Goal: Transaction & Acquisition: Purchase product/service

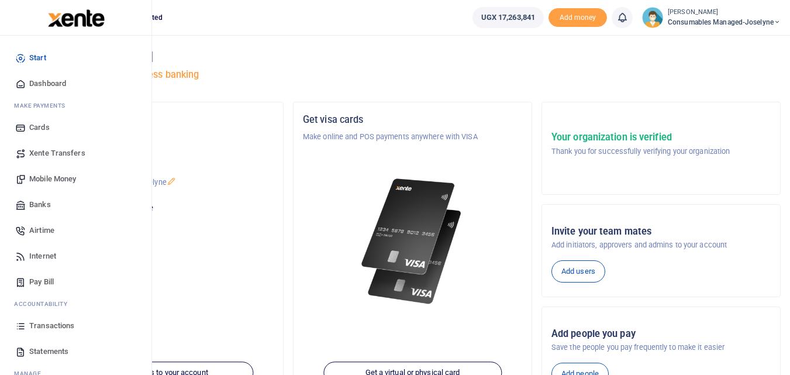
click at [51, 179] on span "Mobile Money" at bounding box center [52, 179] width 47 height 12
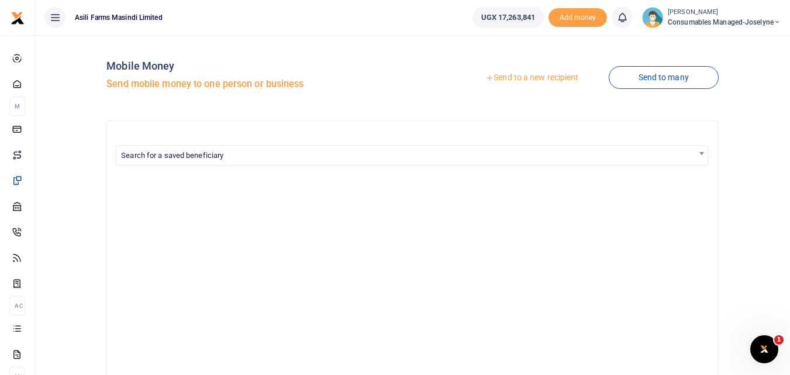
click at [545, 76] on link "Send to a new recipient" at bounding box center [531, 77] width 153 height 21
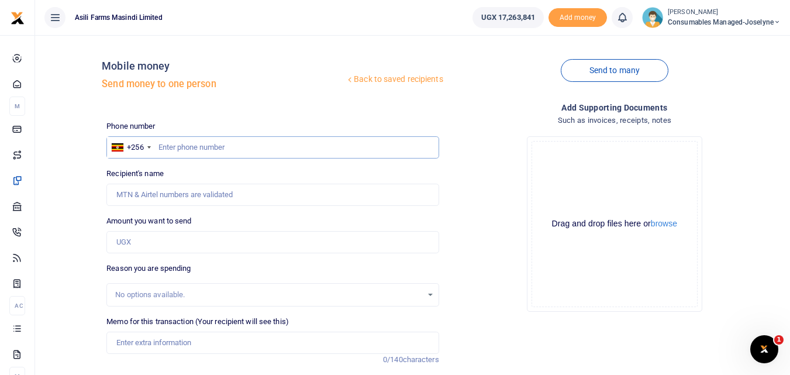
click at [325, 153] on input "text" at bounding box center [272, 147] width 332 height 22
click at [180, 149] on input "text" at bounding box center [272, 147] width 332 height 22
type input "775028936"
type input "Boniface Acai"
type input "775028936"
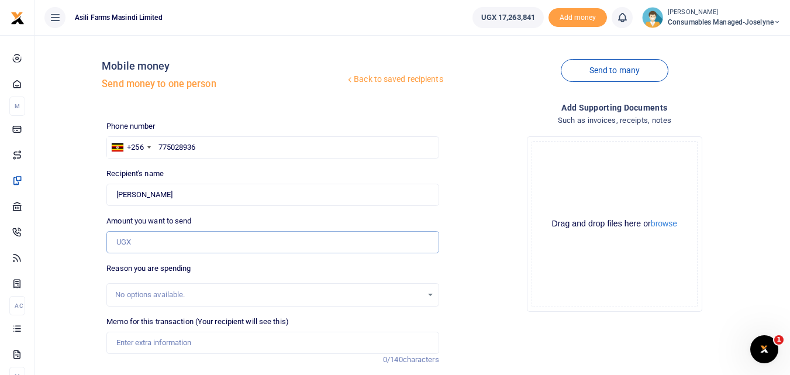
click at [155, 241] on input "Amount you want to send" at bounding box center [272, 242] width 332 height 22
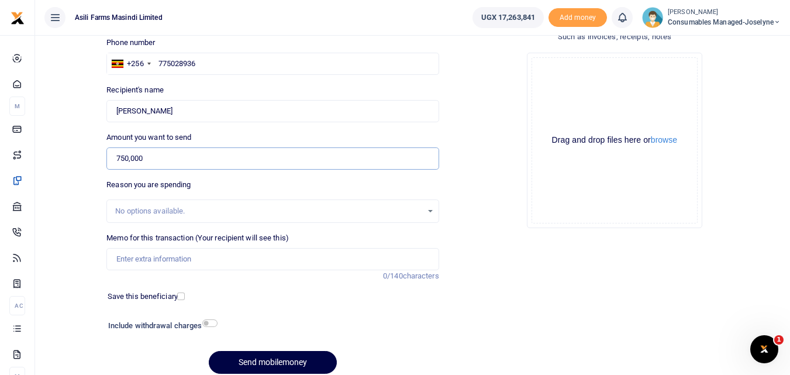
scroll to position [99, 0]
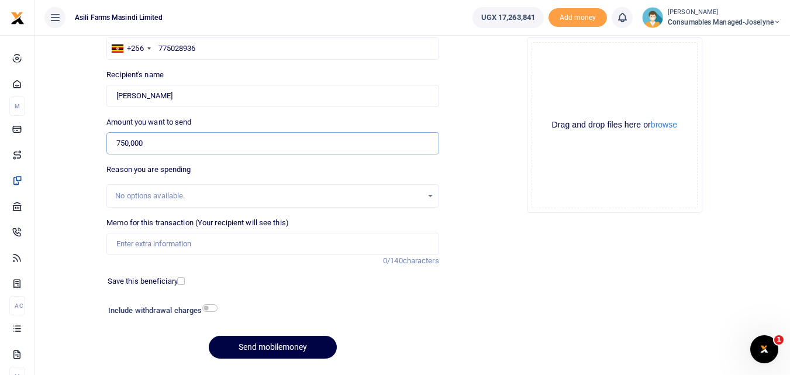
type input "750,000"
click at [163, 240] on input "Memo for this transaction (Your recipient will see this)" at bounding box center [272, 244] width 332 height 22
click at [134, 248] on input "Memo for this transaction (Your recipient will see this)" at bounding box center [272, 244] width 332 height 22
click at [147, 252] on input "Memo for this transaction (Your recipient will see this)" at bounding box center [272, 244] width 332 height 22
click at [129, 239] on input "Memo for this transaction (Your recipient will see this)" at bounding box center [272, 244] width 332 height 22
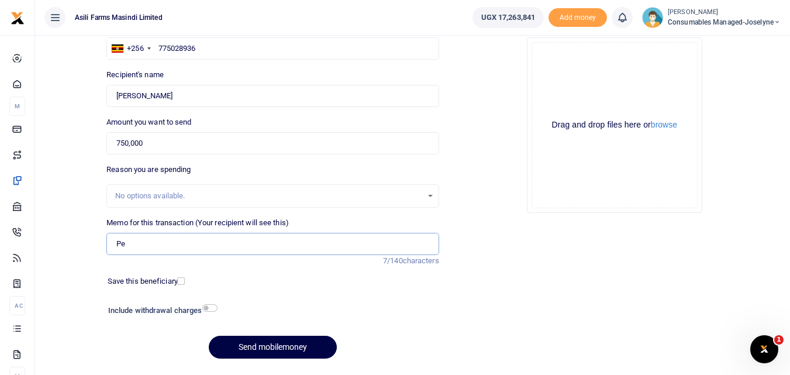
type input "P"
click at [117, 247] on input "Memo for this transaction (Your recipient will see this)" at bounding box center [272, 244] width 332 height 22
paste input "WK 37 /001 / 01"
click at [261, 347] on button "Send mobilemoney" at bounding box center [273, 347] width 128 height 23
click at [291, 248] on input "WK 37 001 01 Charges for hiring Forklift" at bounding box center [272, 244] width 332 height 22
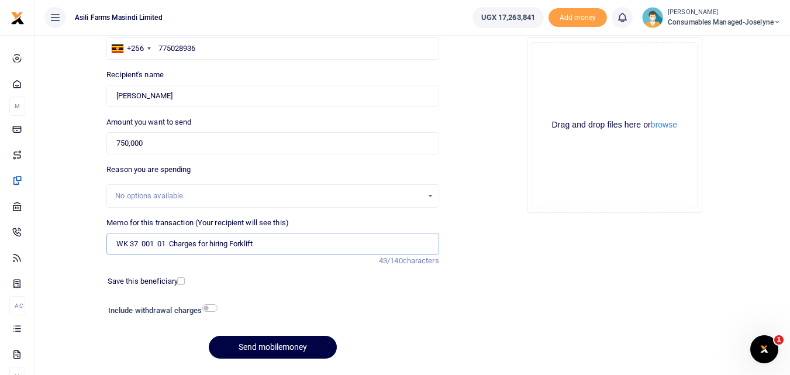
click at [130, 243] on input "WK 37 001 01 Charges for hiring Forklift" at bounding box center [272, 244] width 332 height 22
click at [256, 345] on button "Send mobilemoney" at bounding box center [273, 347] width 128 height 23
click at [280, 246] on input "WK 37 001 01 Charges for hiring Forklift" at bounding box center [272, 244] width 332 height 22
type input "W"
type input "Charges for Hiring Forklift"
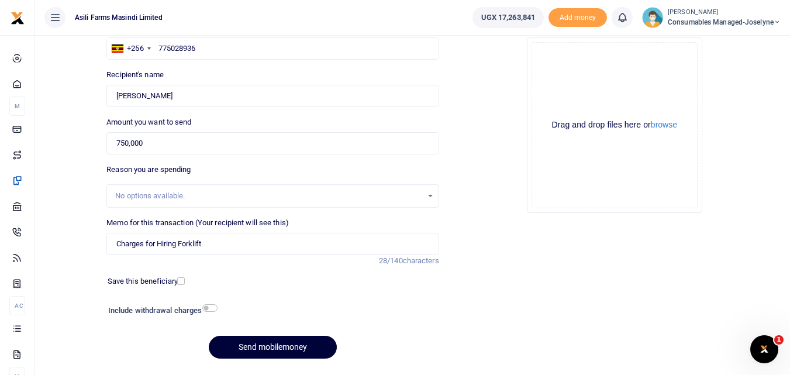
click at [290, 344] on button "Send mobilemoney" at bounding box center [273, 347] width 128 height 23
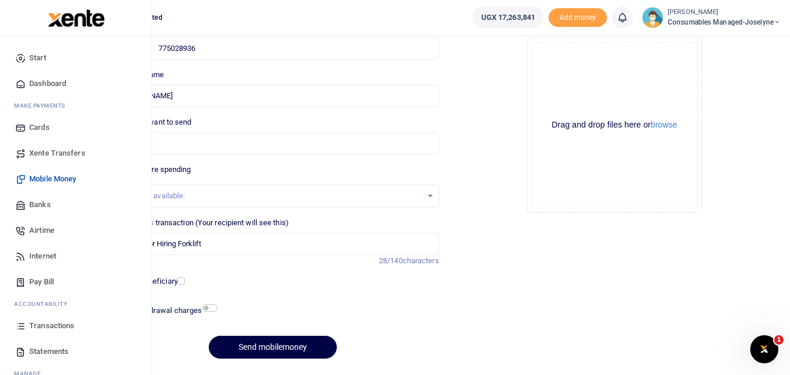
click at [46, 176] on span "Mobile Money" at bounding box center [52, 179] width 47 height 12
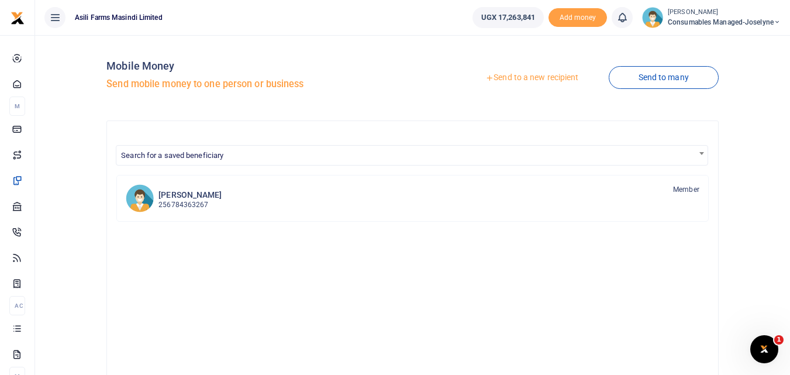
click at [516, 78] on link "Send to a new recipient" at bounding box center [531, 77] width 153 height 21
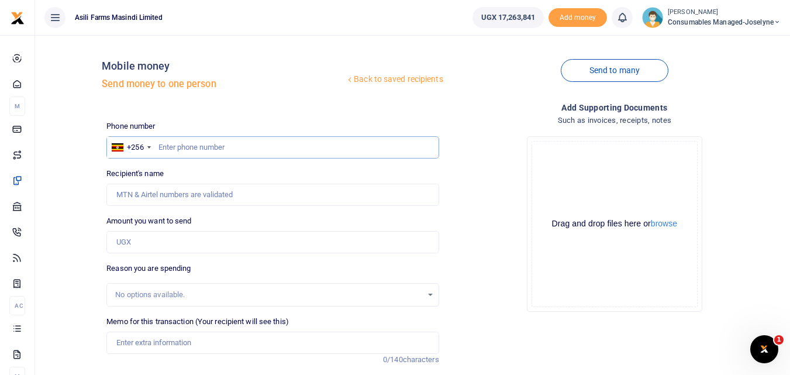
click at [174, 147] on input "text" at bounding box center [272, 147] width 332 height 22
type input "775028936"
type input "Boniface Acai"
type input "775028936"
click at [155, 234] on input "Amount you want to send" at bounding box center [272, 242] width 332 height 22
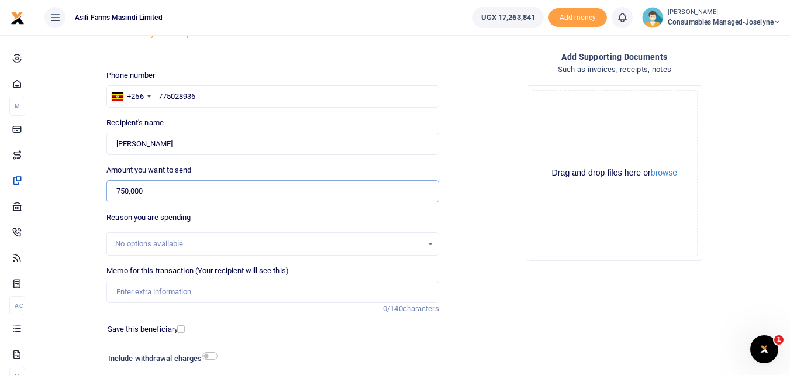
scroll to position [56, 0]
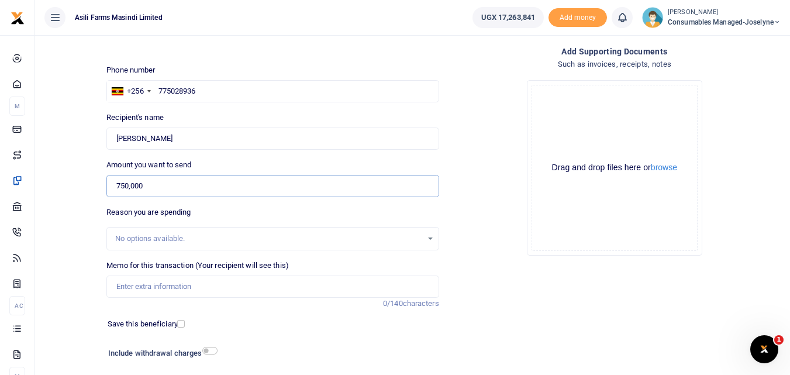
type input "750,000"
click at [153, 293] on input "Memo for this transaction (Your recipient will see this)" at bounding box center [272, 286] width 332 height 22
click at [122, 288] on input "Memo for this transaction (Your recipient will see this)" at bounding box center [272, 286] width 332 height 22
paste input "WK 37 /001 / 01"
type input "WK 37 001 01"
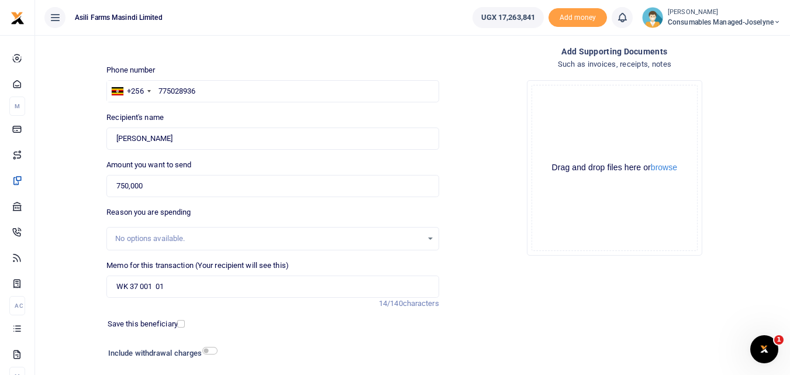
click at [155, 159] on label "Amount you want to send" at bounding box center [148, 165] width 85 height 12
click at [155, 175] on input "750,000" at bounding box center [272, 186] width 332 height 22
type input "750,000"
click at [196, 283] on input "WK 37 001 01" at bounding box center [272, 286] width 332 height 22
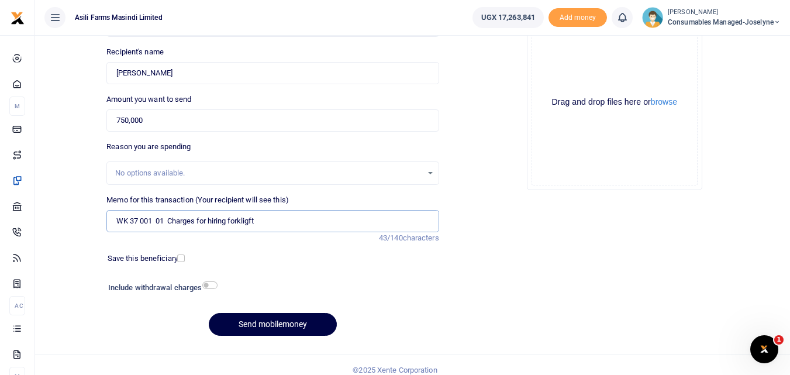
scroll to position [131, 0]
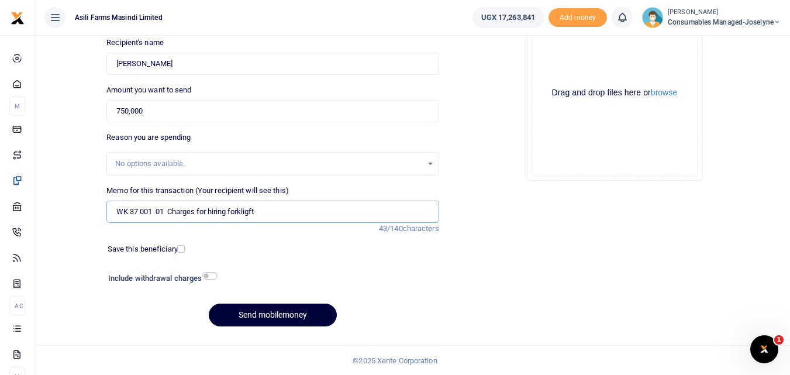
type input "WK 37 001 01 Charges for hiring forkligft"
click at [261, 310] on button "Send mobilemoney" at bounding box center [273, 314] width 128 height 23
click at [275, 211] on input "WK 37 001 01 Charges for hiring forkligft" at bounding box center [272, 212] width 332 height 22
click at [164, 107] on input "750,000" at bounding box center [272, 111] width 332 height 22
type input "750,000"
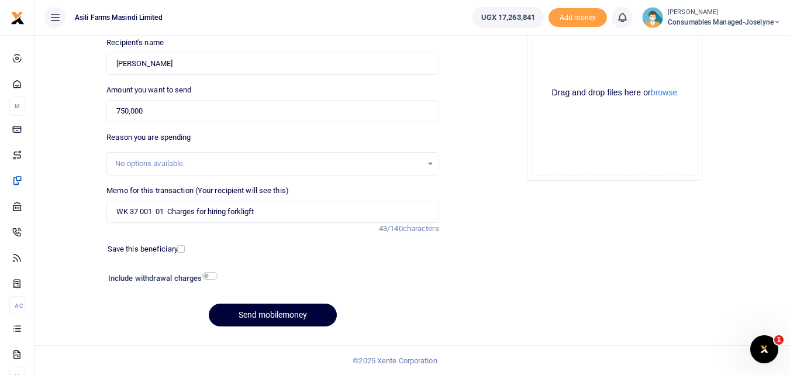
click at [276, 311] on button "Send mobilemoney" at bounding box center [273, 314] width 128 height 23
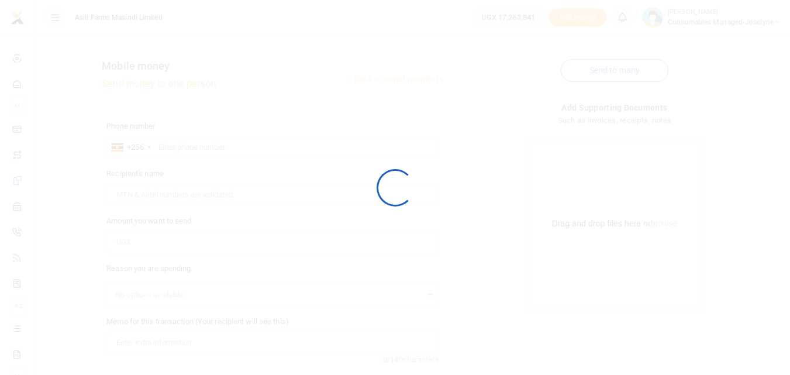
scroll to position [131, 0]
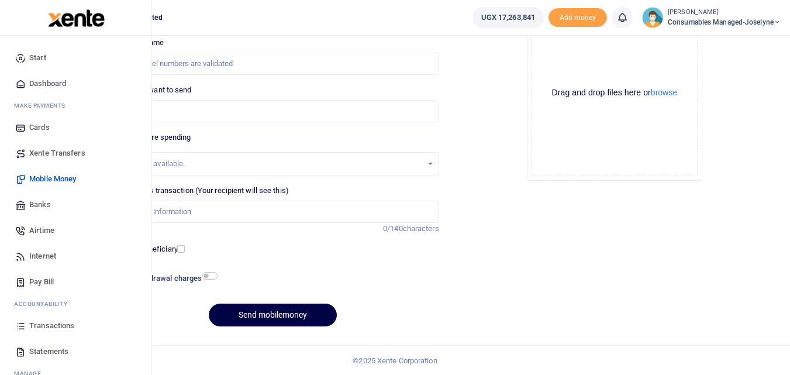
click at [23, 327] on icon at bounding box center [20, 325] width 11 height 11
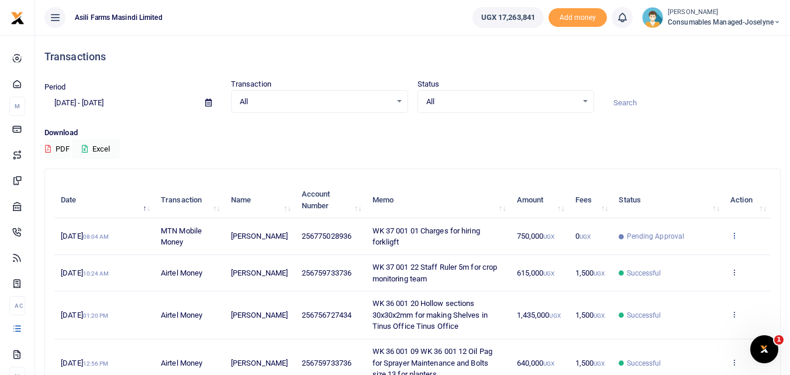
click at [734, 234] on icon at bounding box center [734, 235] width 8 height 8
click at [689, 261] on link "View details" at bounding box center [691, 255] width 92 height 16
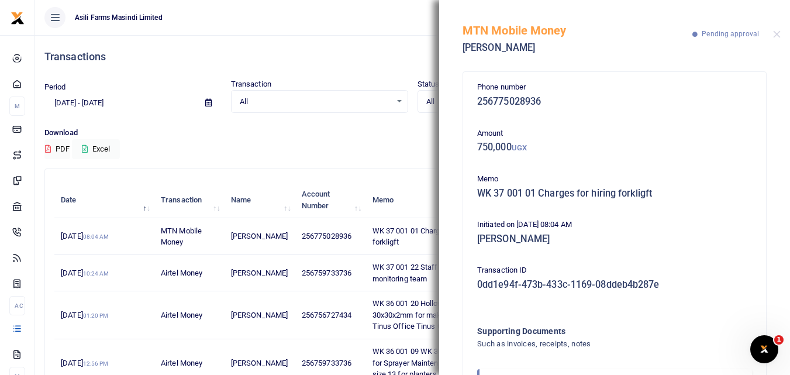
scroll to position [70, 0]
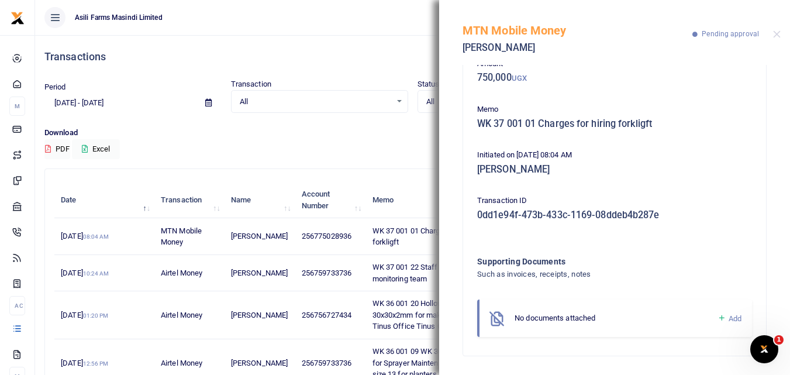
click at [717, 320] on icon at bounding box center [721, 318] width 9 height 11
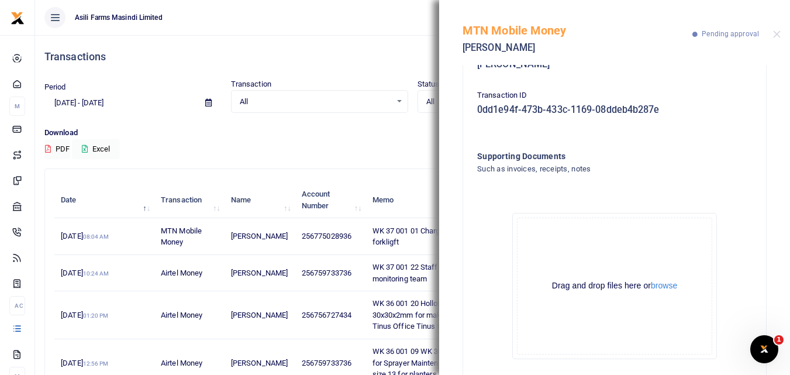
scroll to position [202, 0]
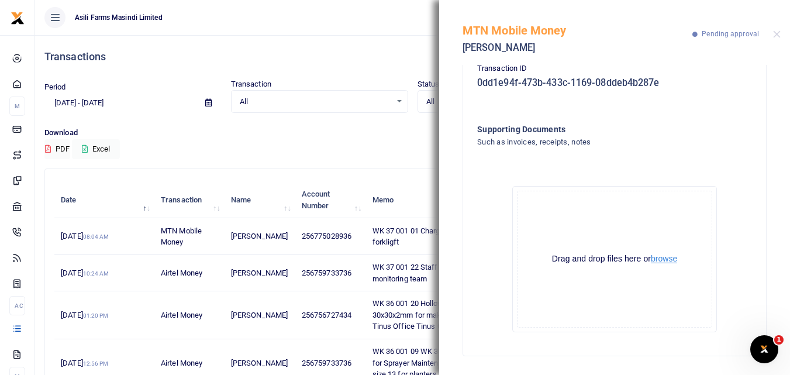
click at [662, 254] on button "browse" at bounding box center [664, 258] width 26 height 9
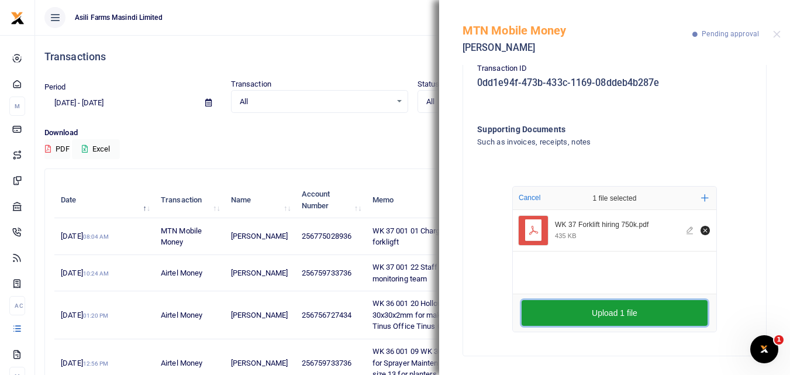
click at [638, 313] on button "Upload 1 file" at bounding box center [614, 313] width 186 height 26
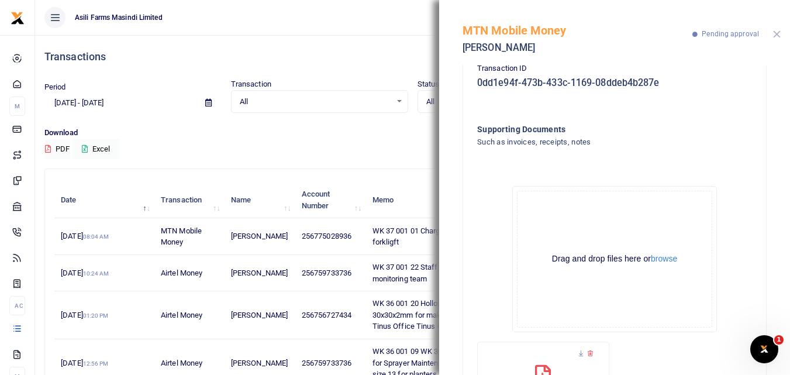
click at [777, 36] on button "Close" at bounding box center [777, 34] width 8 height 8
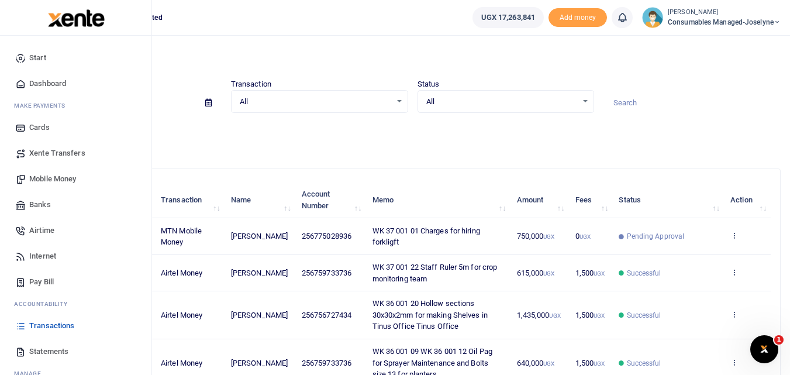
click at [41, 179] on span "Mobile Money" at bounding box center [52, 179] width 47 height 12
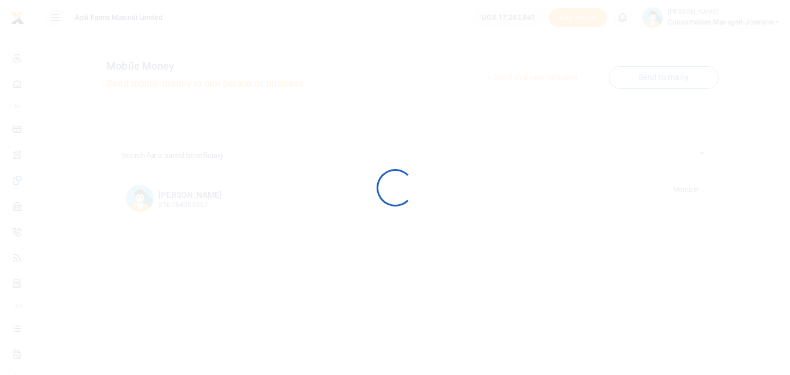
click at [55, 180] on div at bounding box center [395, 187] width 790 height 375
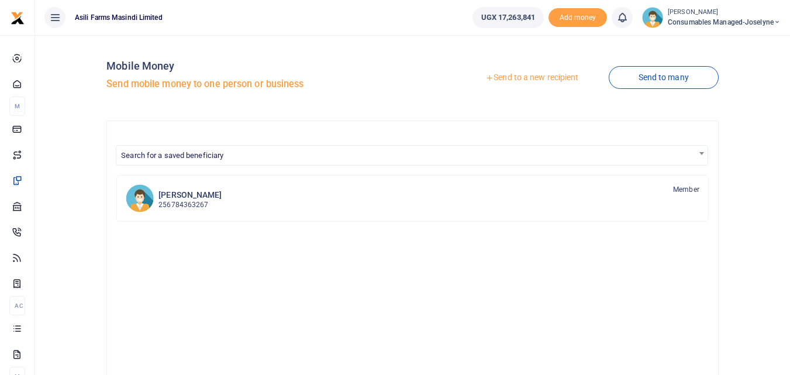
click at [528, 78] on link "Send to a new recipient" at bounding box center [531, 77] width 153 height 21
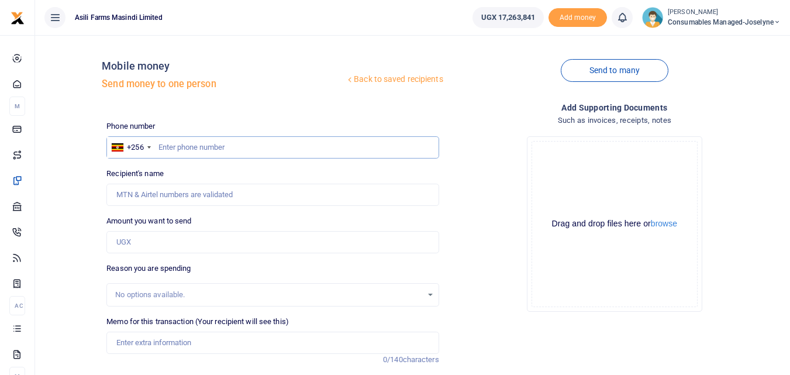
click at [170, 148] on input "text" at bounding box center [272, 147] width 332 height 22
type input "777460006"
type input "[PERSON_NAME]"
type input "777460006"
click at [127, 236] on input "Amount you want to send" at bounding box center [272, 242] width 332 height 22
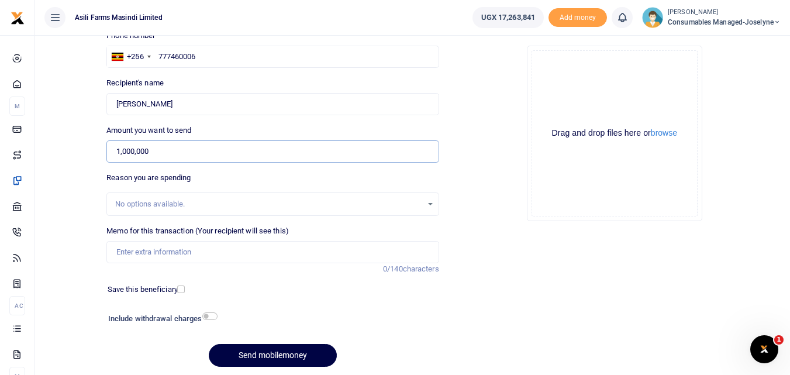
scroll to position [92, 0]
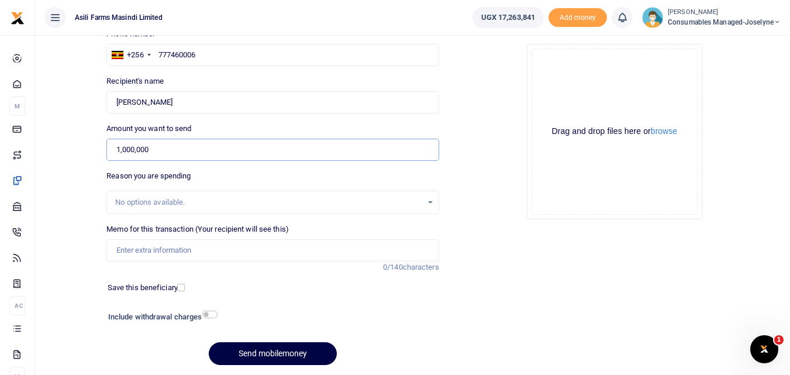
type input "1,000,000"
click at [191, 254] on input "Memo for this transaction (Your recipient will see this)" at bounding box center [272, 250] width 332 height 22
click at [126, 246] on input "Memo for this transaction (Your recipient will see this)" at bounding box center [272, 250] width 332 height 22
paste input "WK 37 /008 / 02"
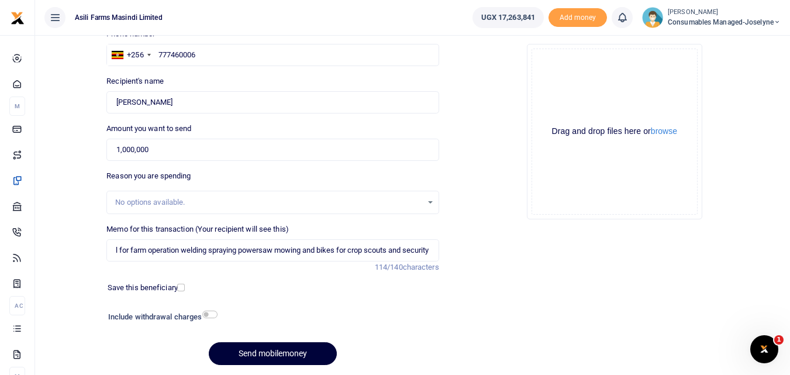
scroll to position [0, 0]
click at [275, 348] on button "Send mobilemoney" at bounding box center [273, 353] width 128 height 23
click at [324, 251] on input "WK 37 /008 / 02 Petrol for farm operation welding spraying powersaw mowing and …" at bounding box center [272, 250] width 332 height 22
type input "WK 37 008 02 Petrol for farm operation welding spraying powersaw mowing and bik…"
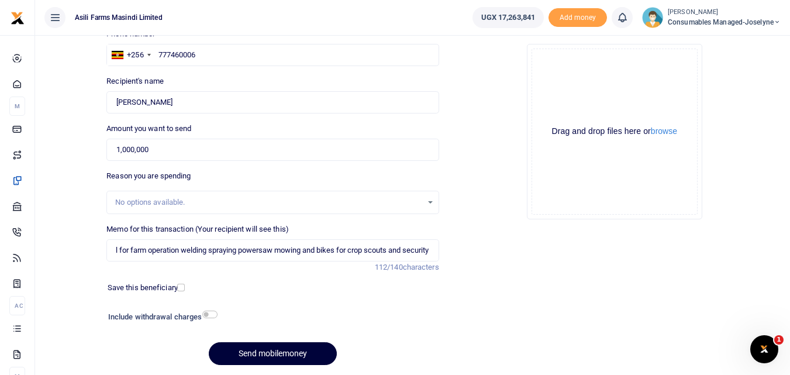
scroll to position [0, 0]
click at [246, 356] on button "Send mobilemoney" at bounding box center [273, 353] width 128 height 23
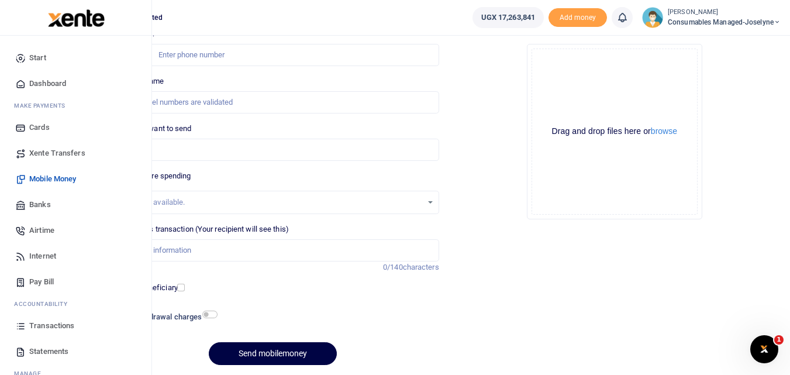
click at [18, 324] on icon at bounding box center [20, 325] width 11 height 11
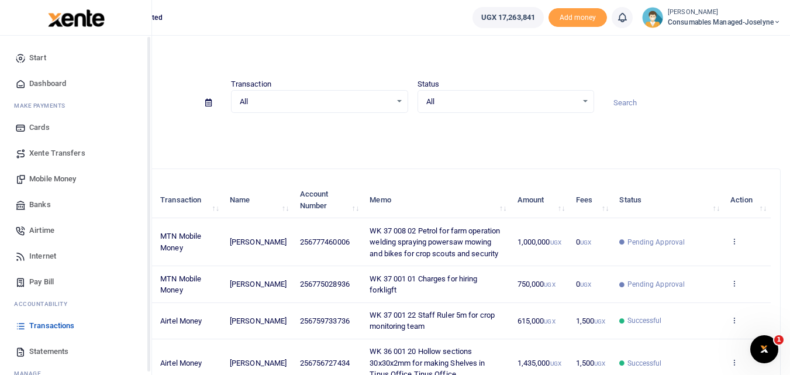
click at [26, 354] on icon at bounding box center [20, 351] width 11 height 11
